Goal: Check status: Check status

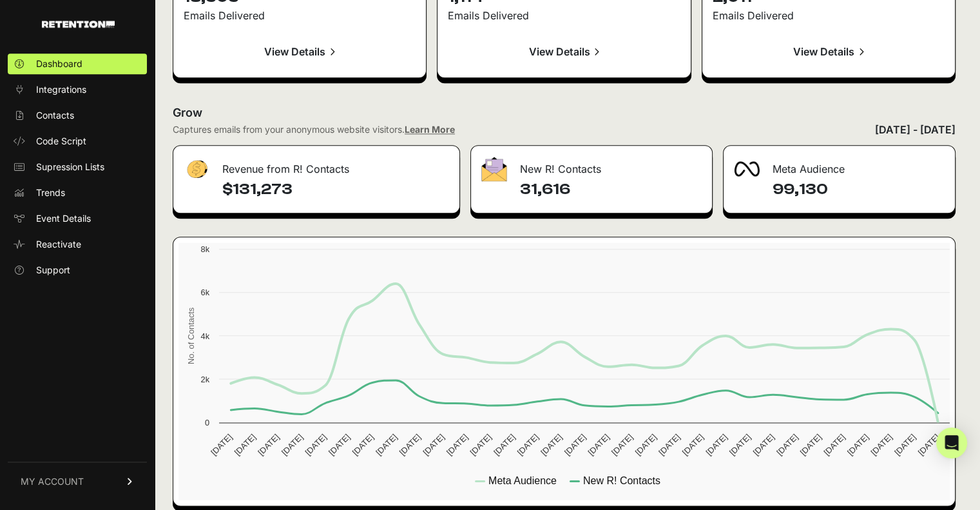
scroll to position [1497, 0]
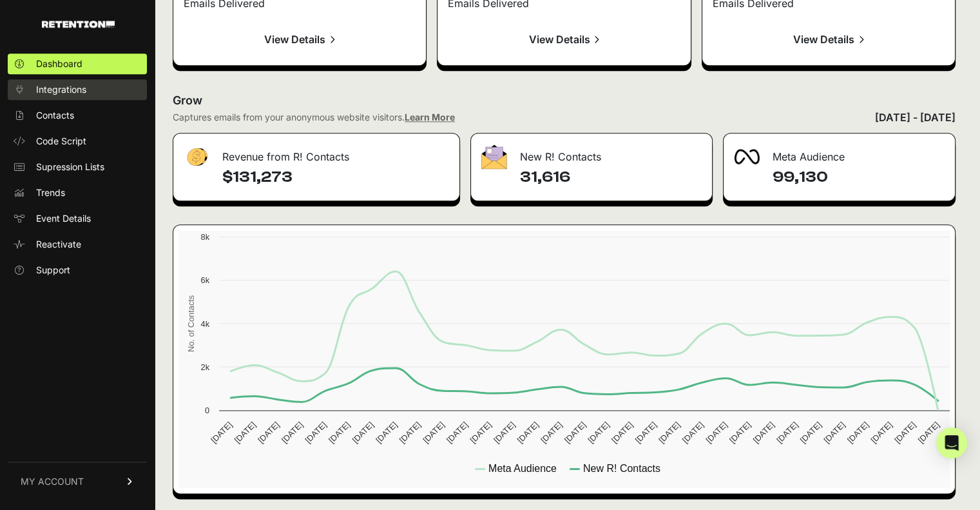
click at [91, 93] on link "Integrations" at bounding box center [77, 89] width 139 height 21
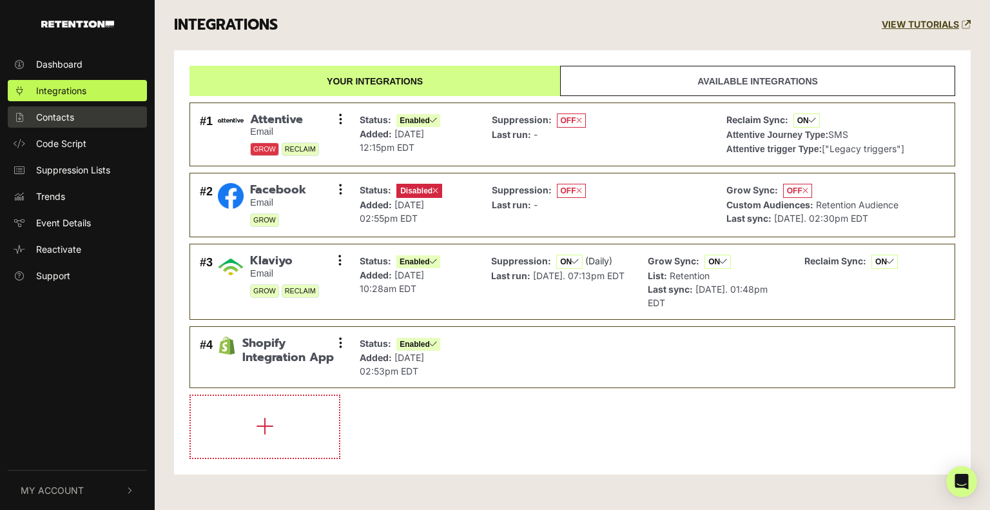
click at [62, 124] on link "Contacts" at bounding box center [77, 116] width 139 height 21
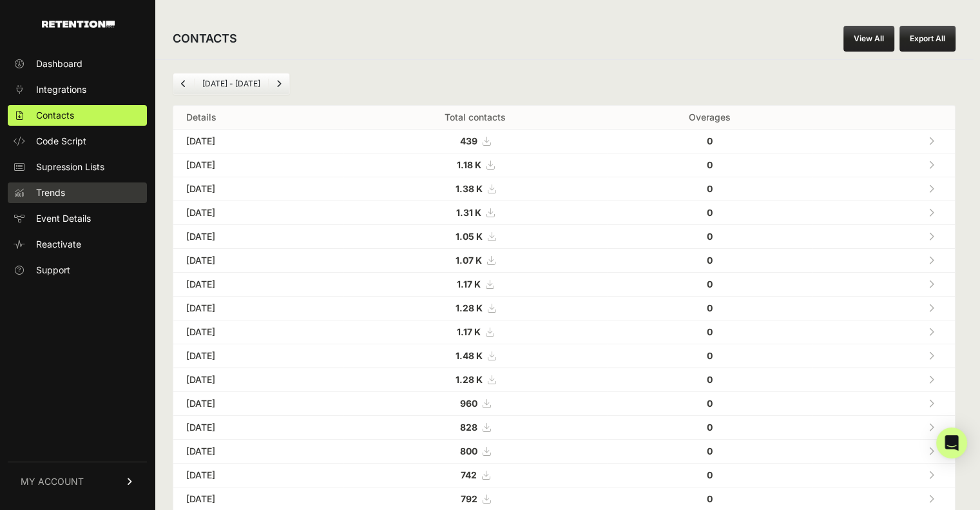
click at [68, 196] on link "Trends" at bounding box center [77, 192] width 139 height 21
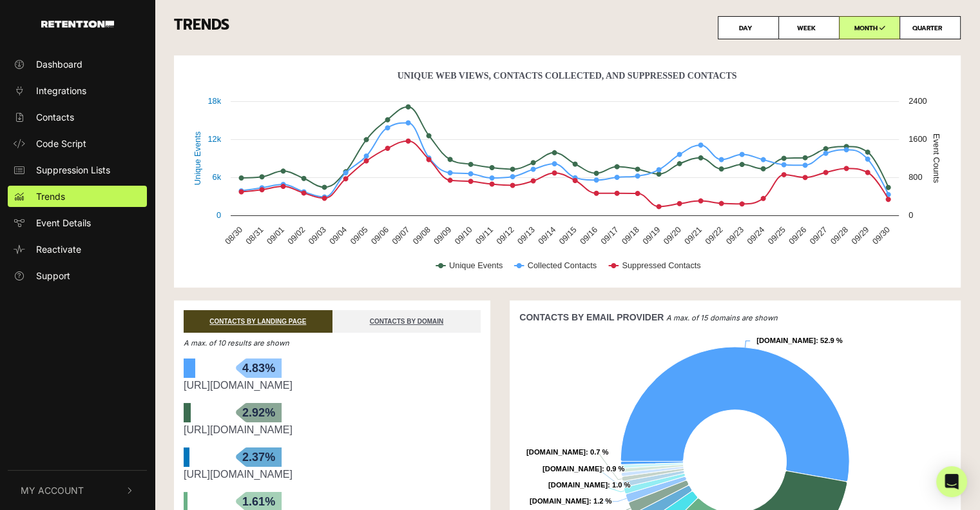
click at [924, 36] on label "QUARTER" at bounding box center [930, 27] width 61 height 23
radio input "true"
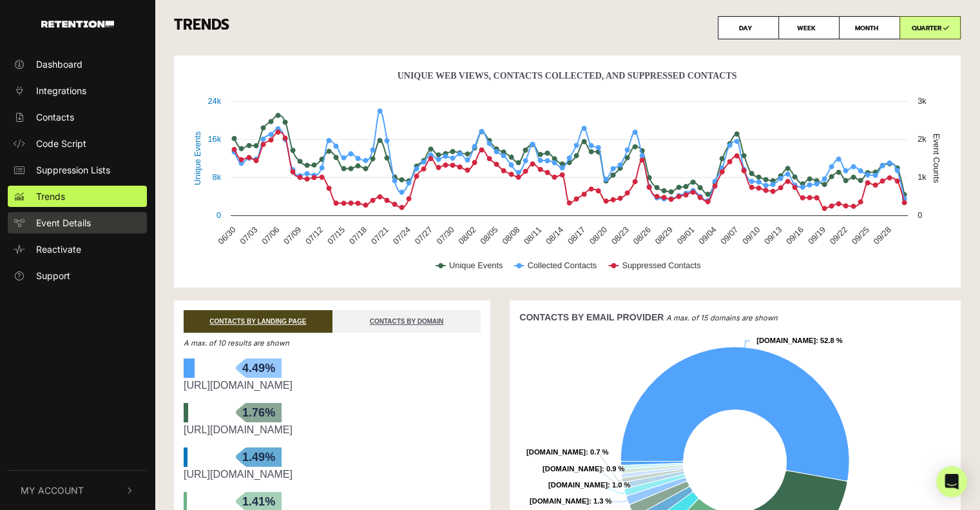
click at [36, 227] on span "Event Details" at bounding box center [63, 223] width 55 height 14
click at [70, 227] on span "Event Details" at bounding box center [63, 223] width 55 height 14
